Goal: Check status: Check status

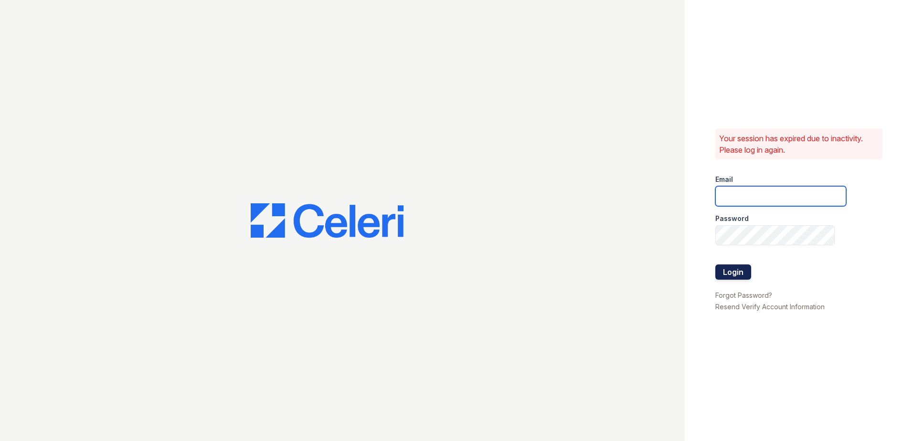
type input "fairways@greystar.com"
click at [724, 265] on button "Login" at bounding box center [733, 271] width 36 height 15
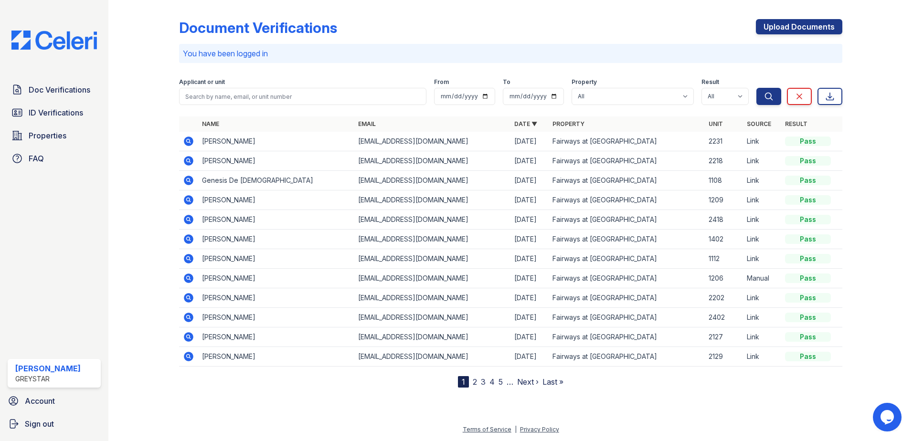
click at [188, 161] on icon at bounding box center [188, 160] width 2 height 2
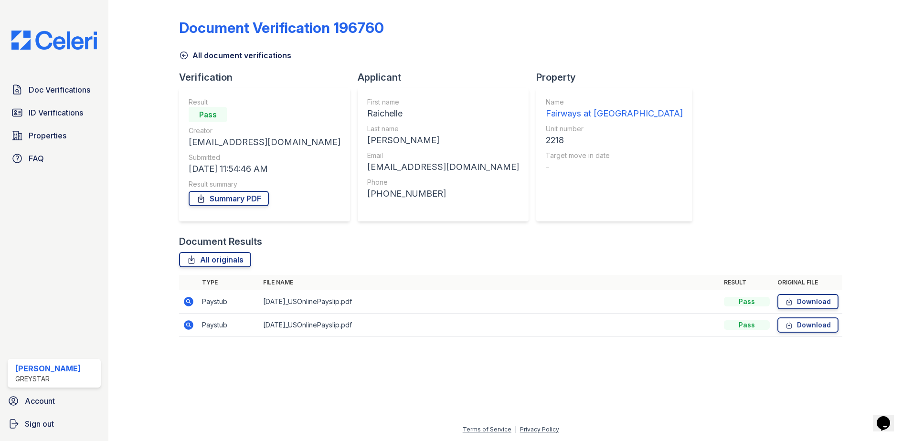
click at [182, 54] on icon at bounding box center [184, 56] width 10 height 10
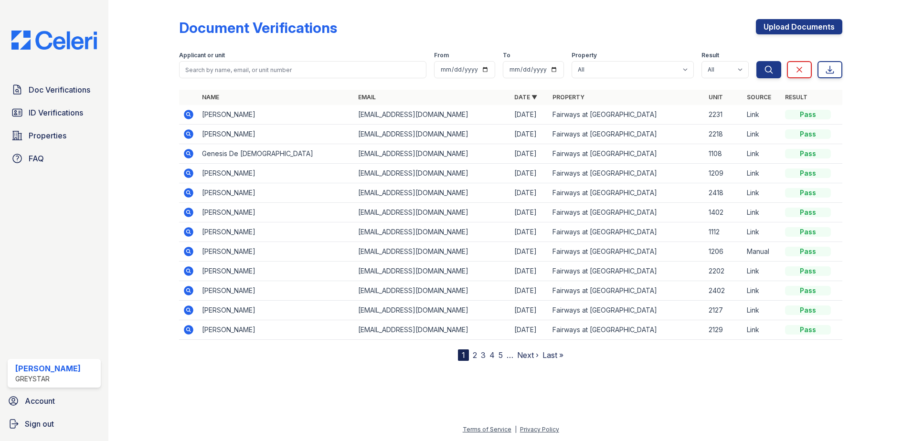
click at [186, 131] on icon at bounding box center [189, 134] width 10 height 10
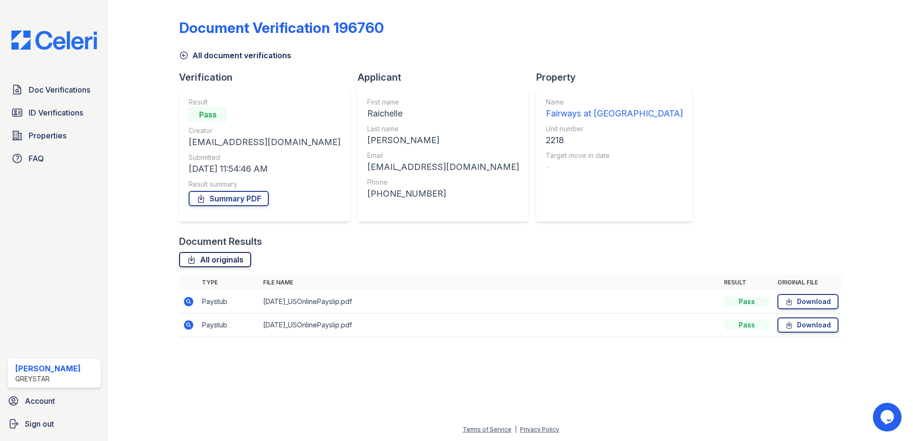
click at [215, 254] on link "All originals" at bounding box center [215, 259] width 72 height 15
click at [187, 55] on icon at bounding box center [184, 56] width 10 height 10
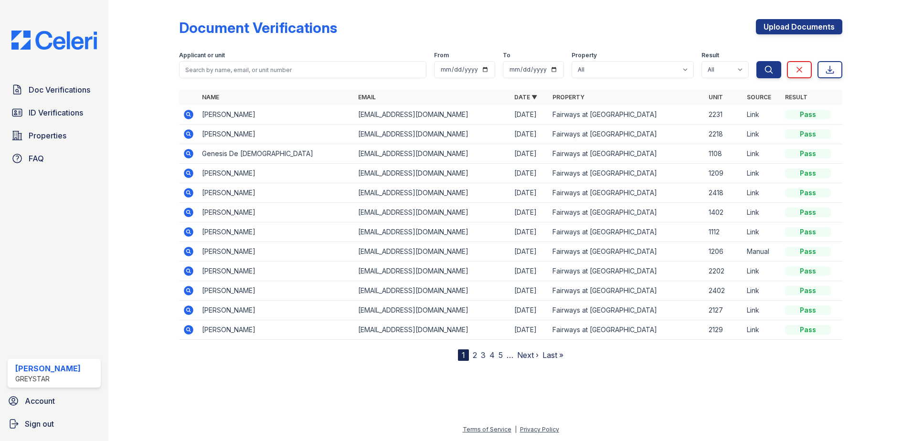
click at [189, 113] on icon at bounding box center [188, 114] width 11 height 11
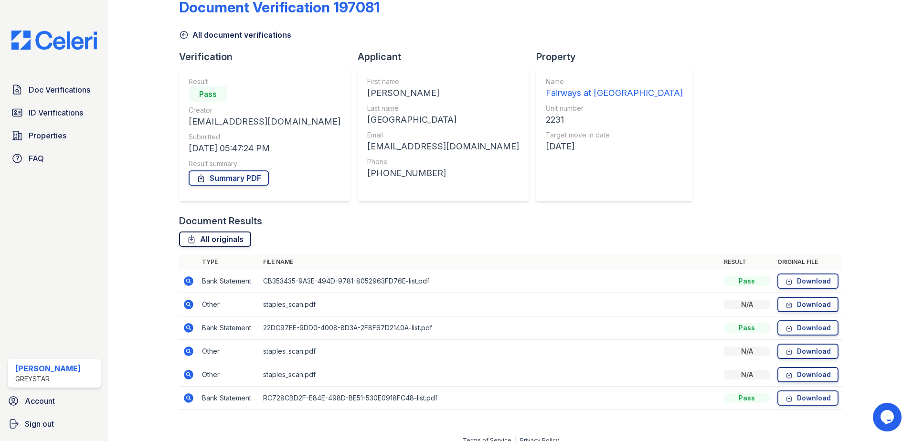
scroll to position [32, 0]
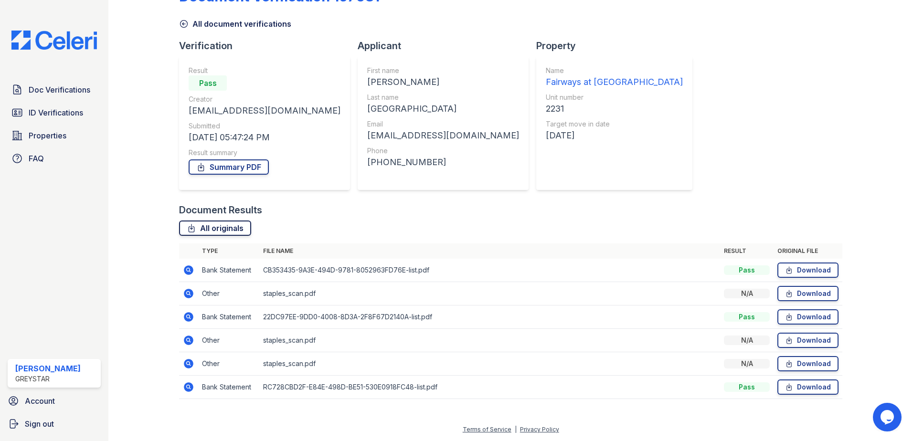
click at [218, 231] on link "All originals" at bounding box center [215, 228] width 72 height 15
drag, startPoint x: 606, startPoint y: 41, endPoint x: 644, endPoint y: 21, distance: 42.9
click at [611, 37] on div "Document Verification 197081 All document verifications Verification Result Pas…" at bounding box center [510, 190] width 663 height 436
click at [223, 232] on link "All originals" at bounding box center [215, 228] width 72 height 15
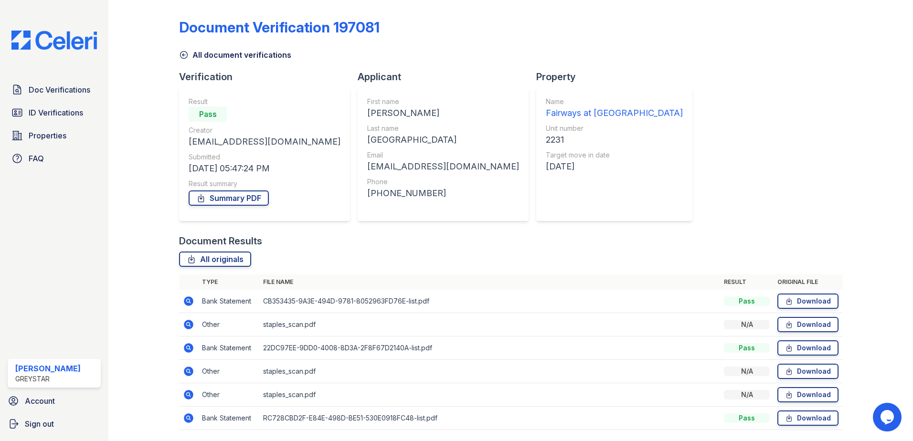
scroll to position [0, 0]
click at [235, 259] on link "All originals" at bounding box center [215, 259] width 72 height 15
